Goal: Find specific page/section: Find specific page/section

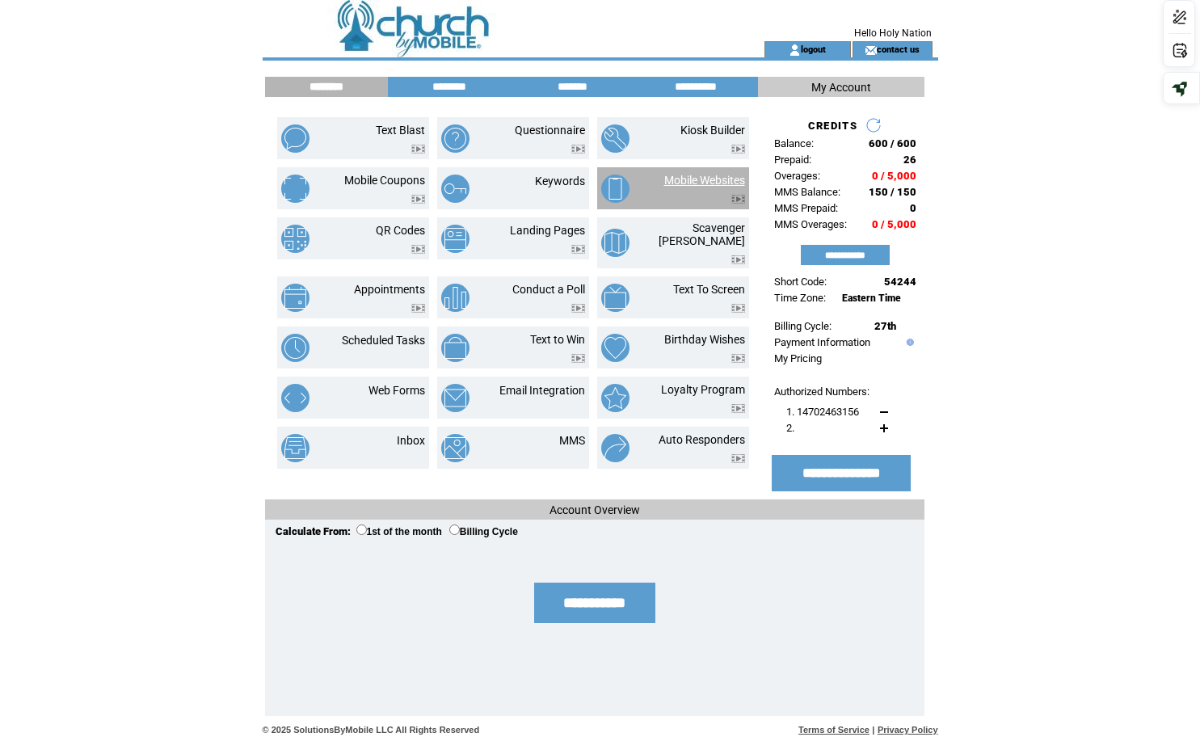
click at [680, 179] on link "Mobile Websites" at bounding box center [704, 180] width 81 height 13
